Goal: Information Seeking & Learning: Learn about a topic

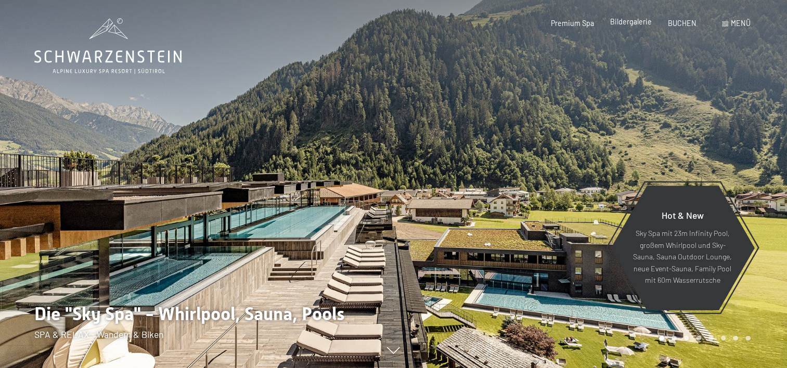
click at [634, 25] on span "Bildergalerie" at bounding box center [631, 21] width 42 height 9
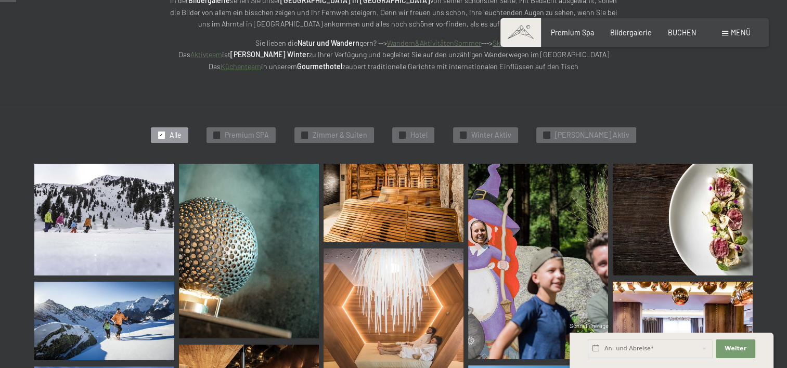
scroll to position [156, 0]
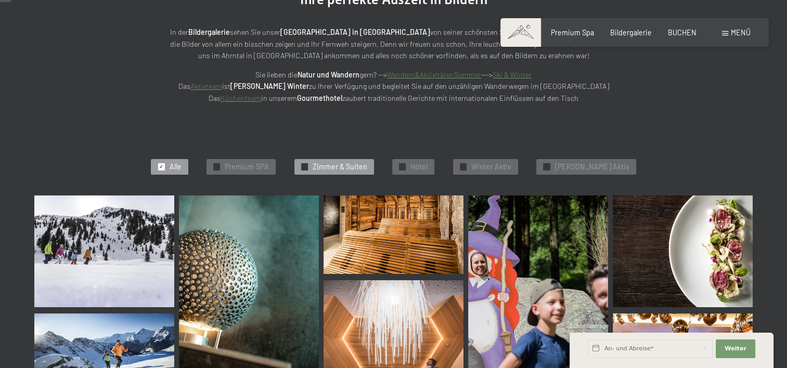
click at [349, 164] on span "Zimmer & Suiten" at bounding box center [340, 167] width 55 height 10
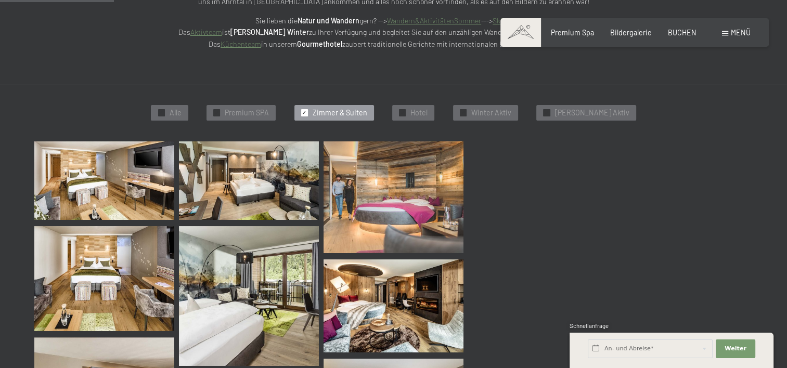
scroll to position [222, 0]
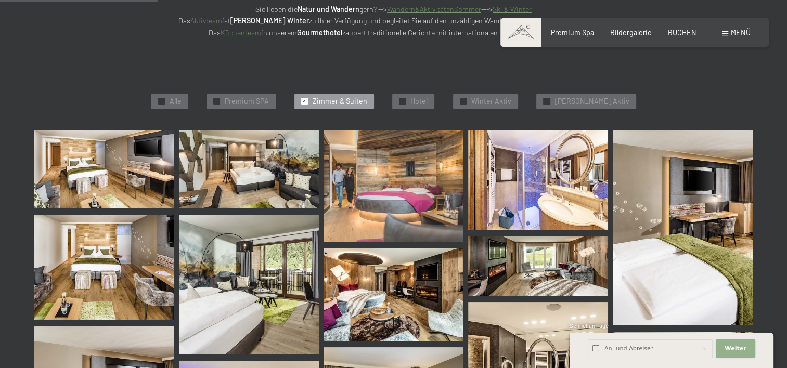
click at [735, 343] on button "Weiter Adressfelder ausblenden" at bounding box center [736, 349] width 40 height 19
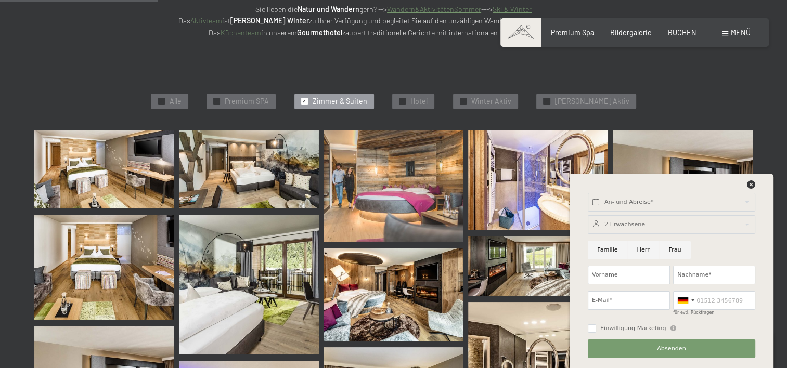
click at [83, 169] on img at bounding box center [104, 169] width 140 height 79
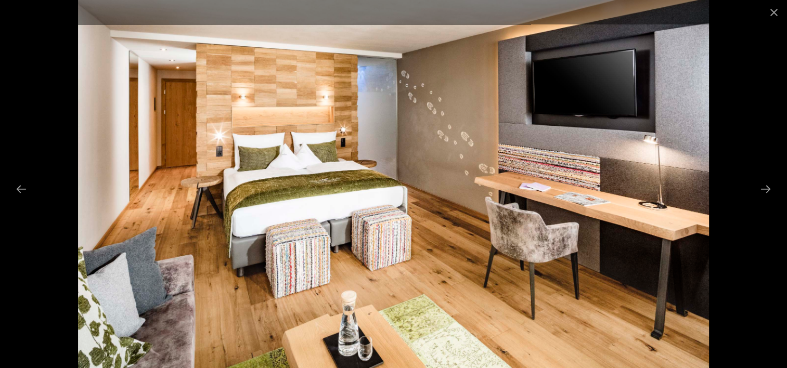
click at [720, 178] on div at bounding box center [393, 184] width 787 height 368
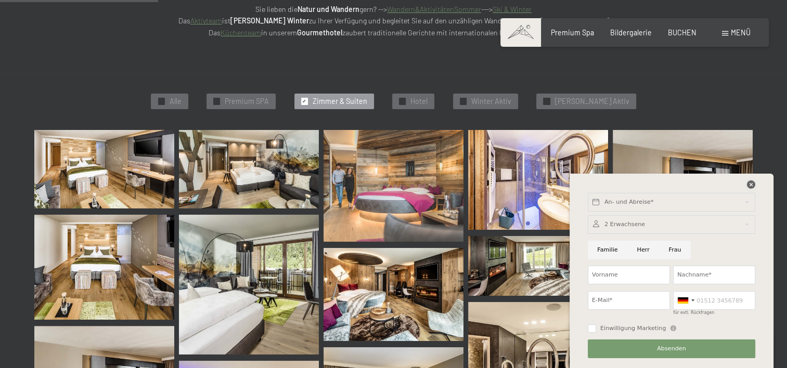
click at [752, 187] on icon at bounding box center [751, 185] width 8 height 8
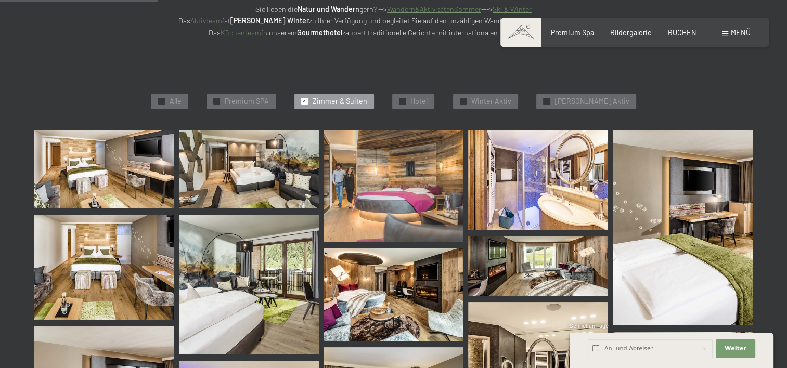
click at [131, 169] on img at bounding box center [104, 169] width 140 height 79
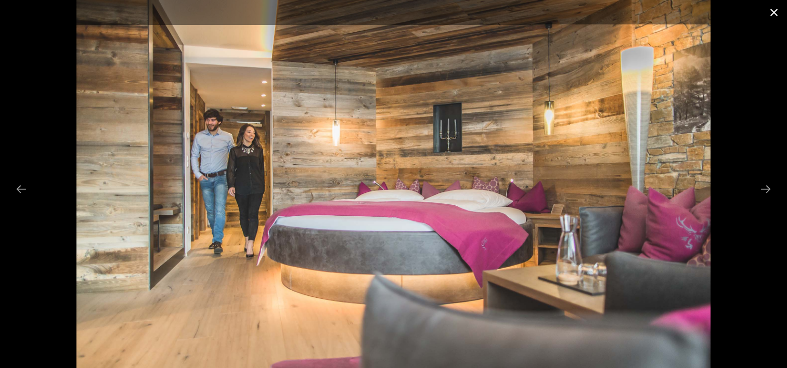
drag, startPoint x: 775, startPoint y: 11, endPoint x: 741, endPoint y: 45, distance: 47.5
click at [774, 11] on button "Close gallery" at bounding box center [774, 12] width 26 height 24
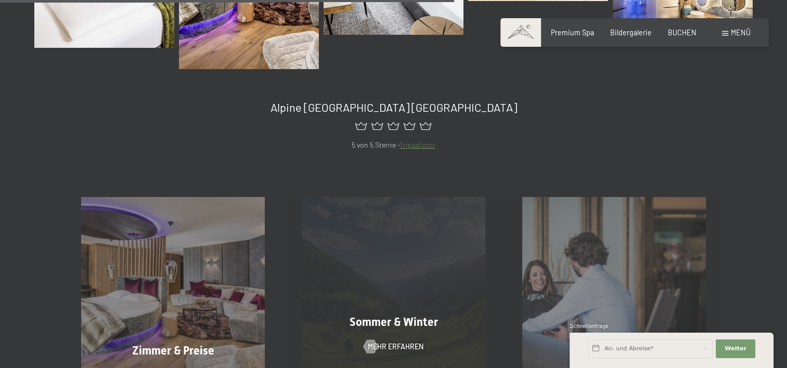
scroll to position [794, 0]
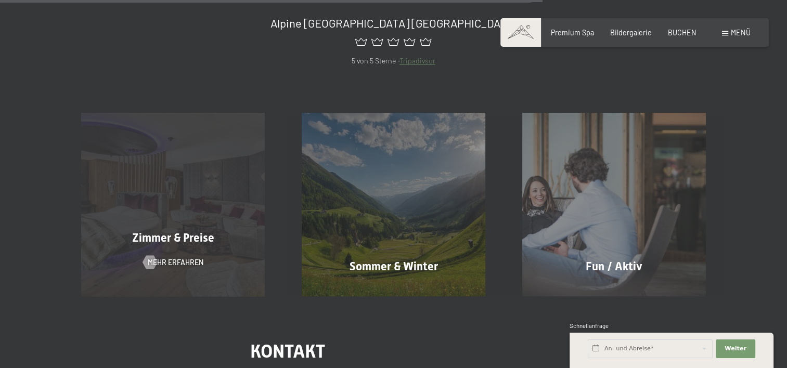
click at [170, 250] on div "Zimmer & Preise Mehr erfahren" at bounding box center [173, 205] width 221 height 184
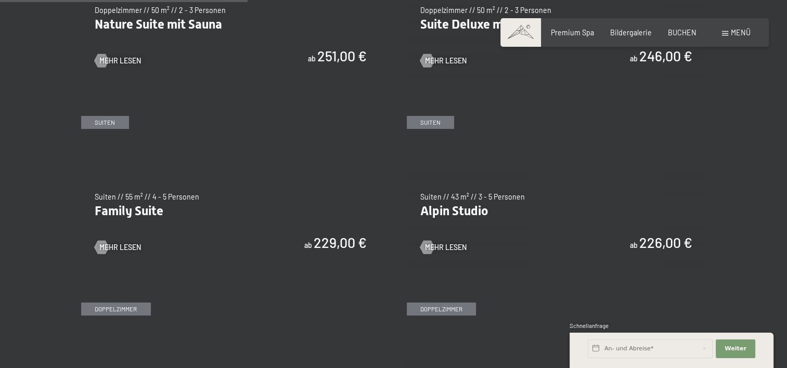
scroll to position [1093, 0]
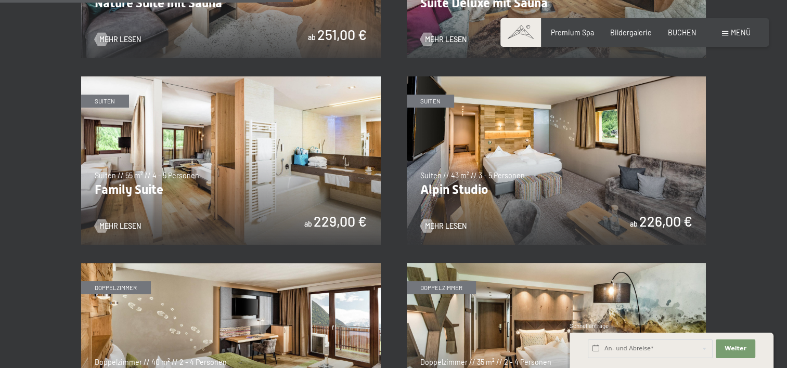
click at [478, 178] on img at bounding box center [557, 160] width 300 height 169
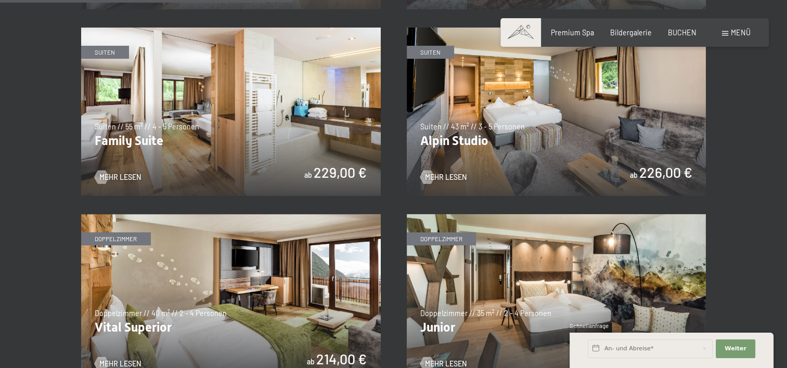
scroll to position [1197, 0]
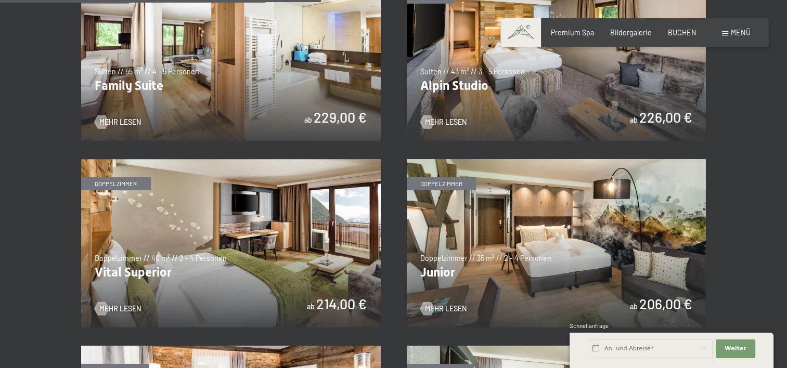
click at [215, 210] on img at bounding box center [231, 243] width 300 height 169
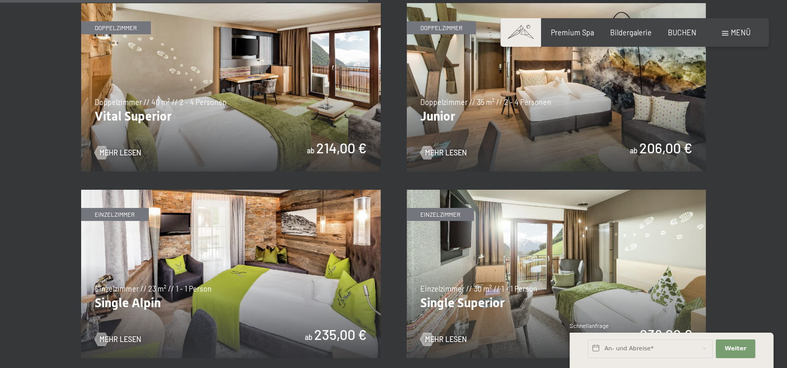
scroll to position [1405, 0]
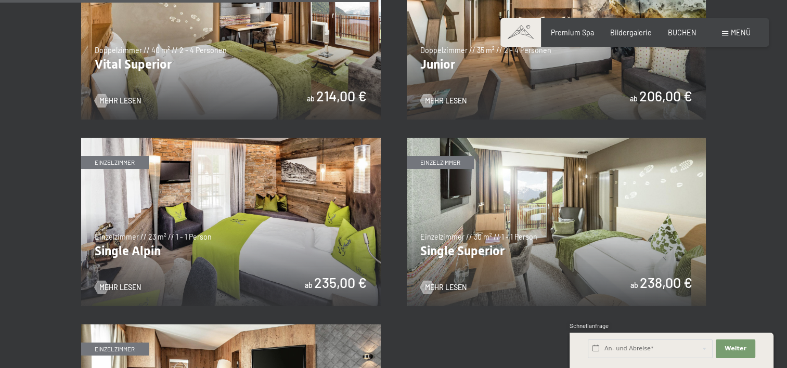
click at [586, 199] on img at bounding box center [557, 222] width 300 height 169
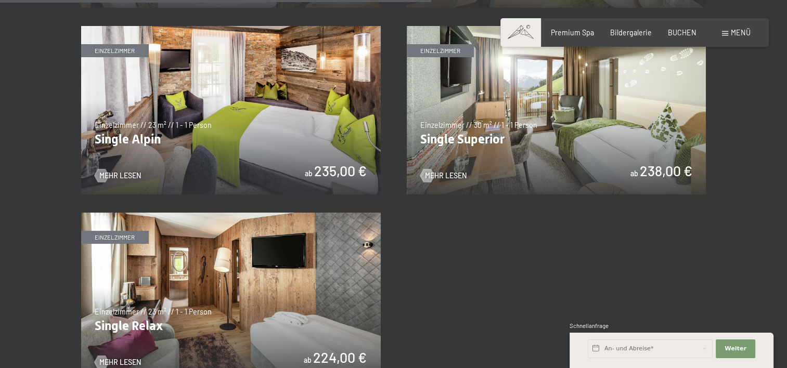
scroll to position [1613, 0]
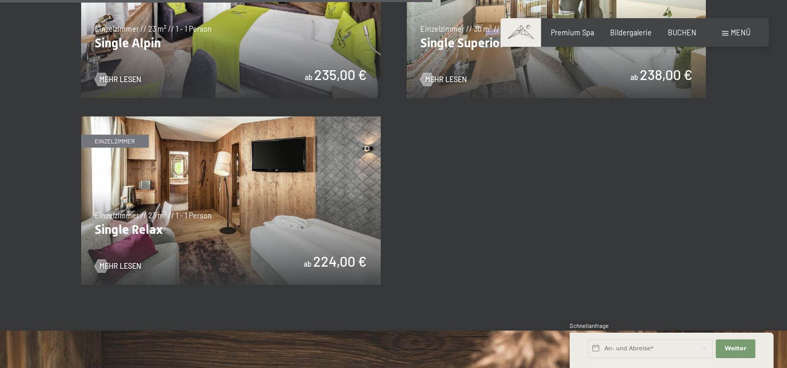
click at [265, 179] on img at bounding box center [231, 201] width 300 height 169
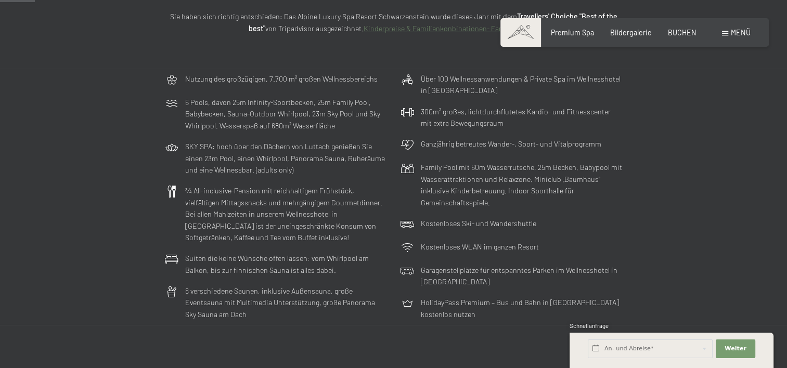
scroll to position [0, 0]
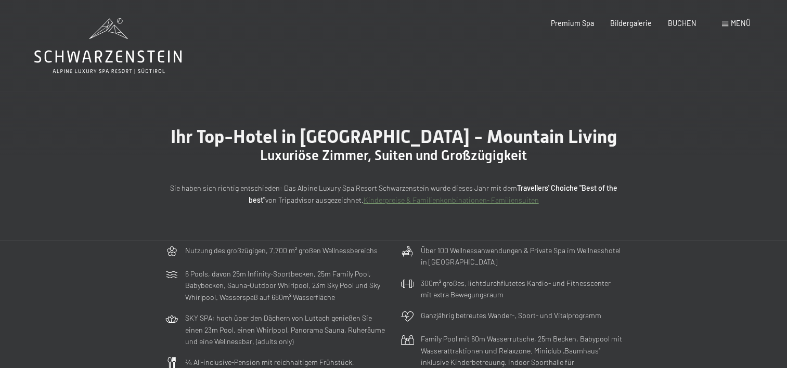
click at [81, 287] on div "Nutzung des großzügigen, 7.700 m² großen Wellnessbereichs 6 Pools, davon 25m In…" at bounding box center [393, 368] width 787 height 256
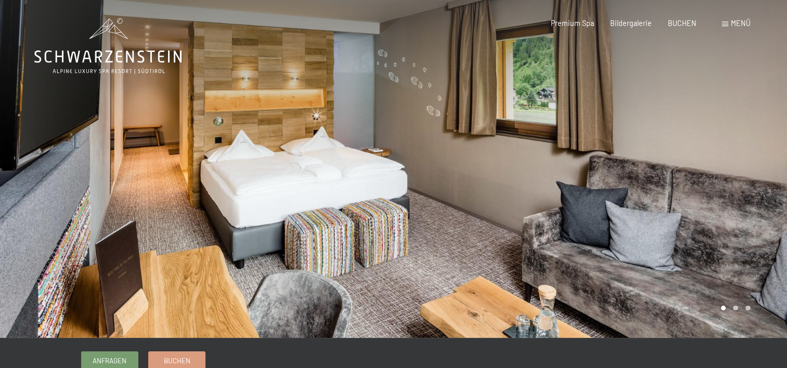
drag, startPoint x: 318, startPoint y: 205, endPoint x: 492, endPoint y: 173, distance: 176.7
click at [492, 338] on div at bounding box center [393, 338] width 751 height 0
click at [476, 238] on div at bounding box center [591, 169] width 394 height 338
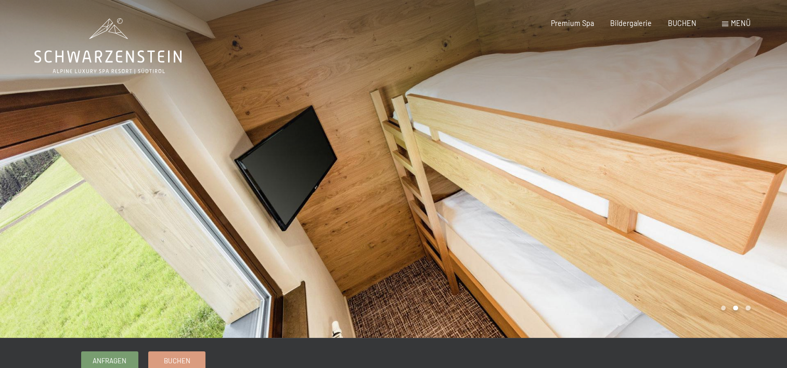
click at [502, 209] on div at bounding box center [591, 169] width 394 height 338
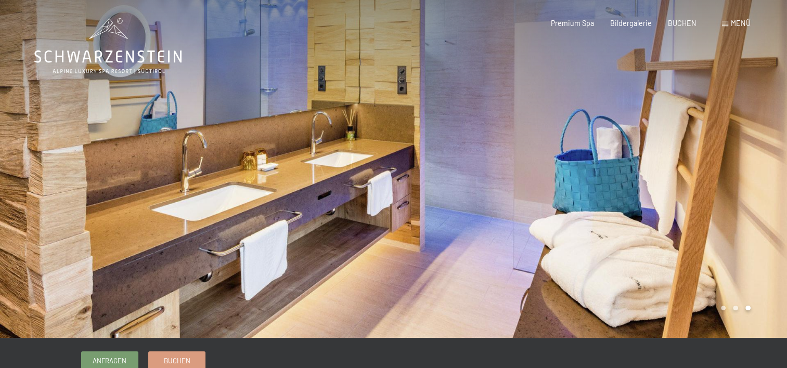
click at [502, 209] on div at bounding box center [591, 169] width 394 height 338
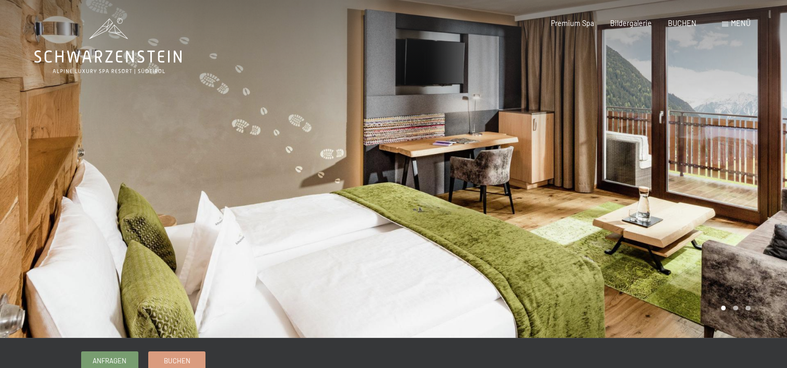
click at [737, 178] on div at bounding box center [591, 169] width 394 height 338
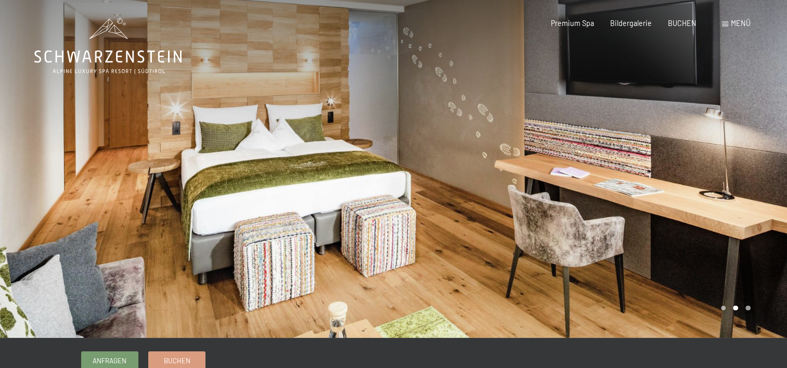
click at [737, 178] on div at bounding box center [591, 169] width 394 height 338
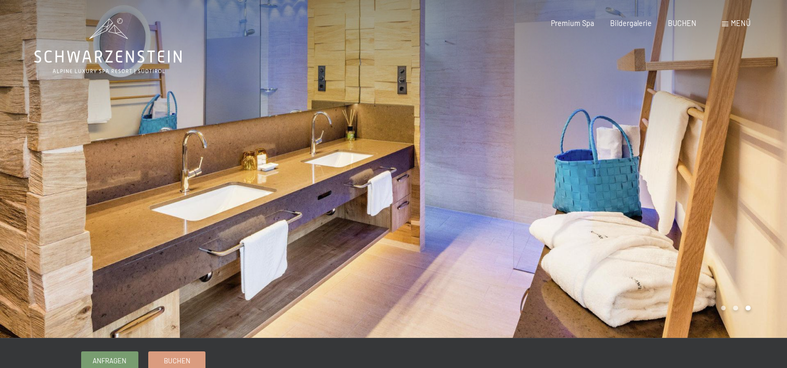
click at [737, 178] on div at bounding box center [591, 169] width 394 height 338
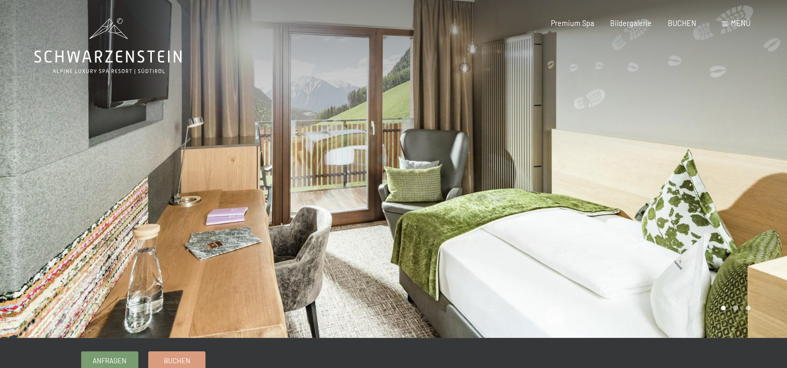
click at [586, 199] on div at bounding box center [591, 169] width 394 height 338
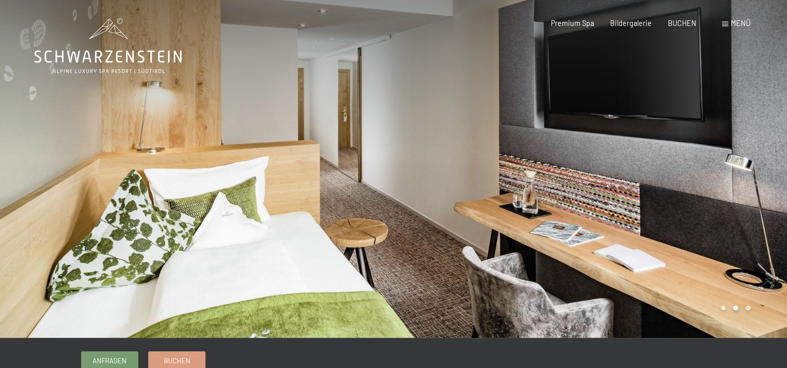
click at [586, 199] on div at bounding box center [591, 169] width 394 height 338
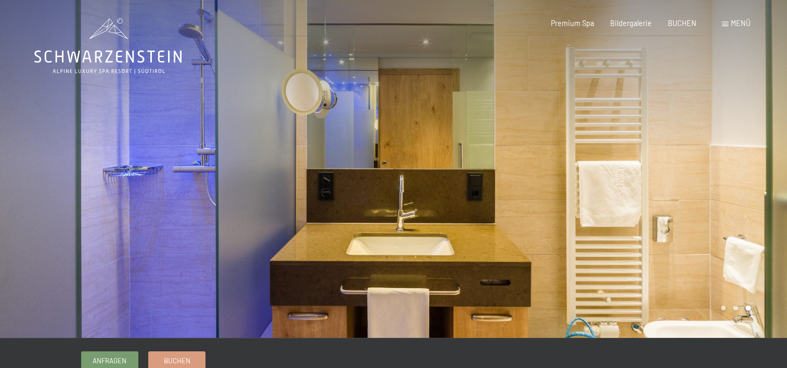
click at [586, 199] on div at bounding box center [591, 169] width 394 height 338
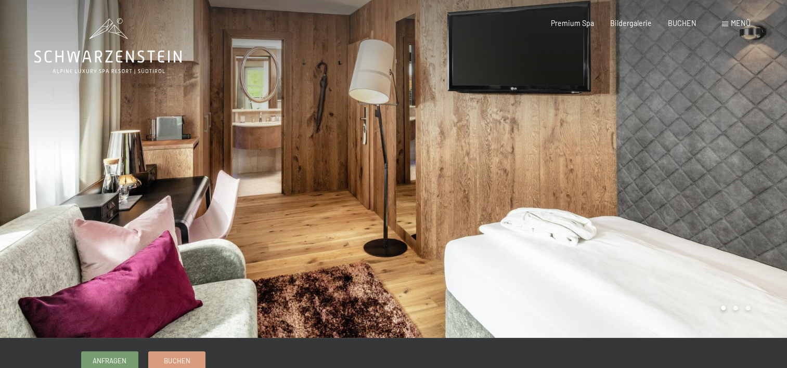
click at [728, 191] on div at bounding box center [591, 169] width 394 height 338
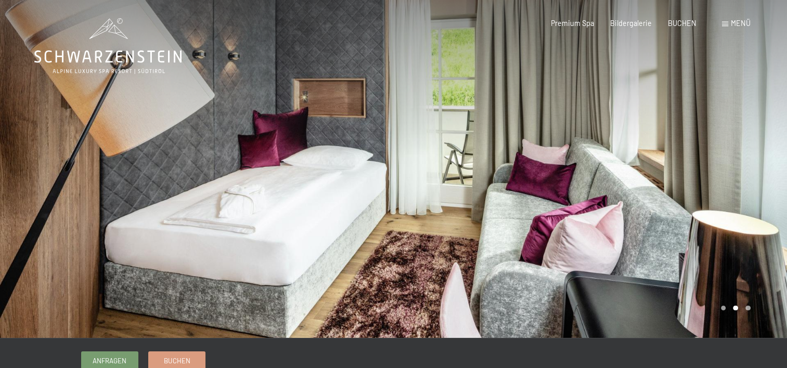
click at [728, 191] on div at bounding box center [591, 169] width 394 height 338
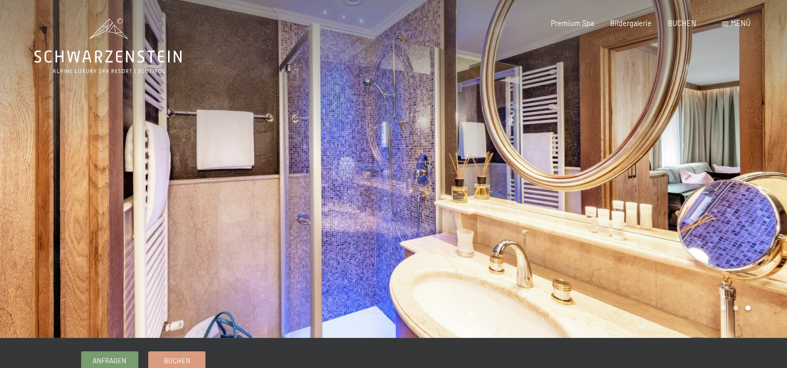
click at [728, 191] on div at bounding box center [591, 169] width 394 height 338
